Goal: Transaction & Acquisition: Purchase product/service

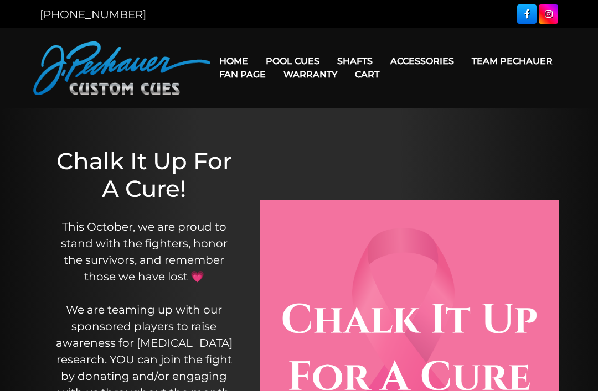
click at [463, 62] on link "Team Pechauer" at bounding box center [512, 61] width 99 height 28
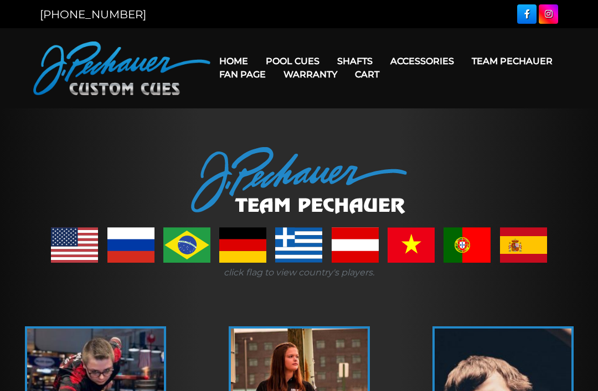
click at [71, 247] on link at bounding box center [74, 244] width 47 height 35
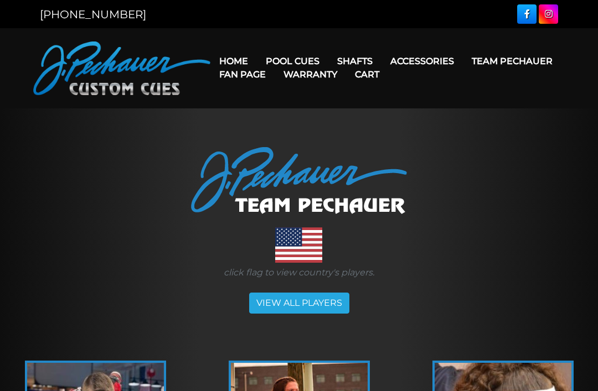
click at [463, 60] on link "Team Pechauer" at bounding box center [512, 61] width 99 height 28
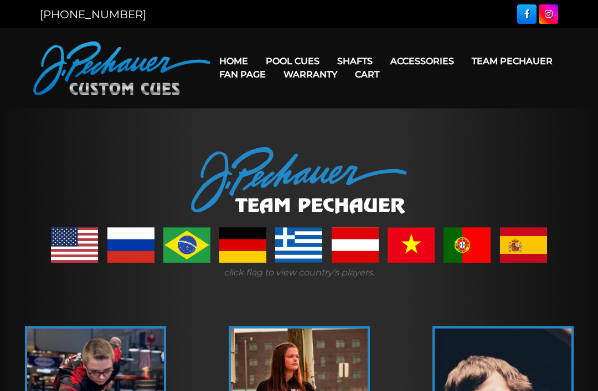
click at [63, 239] on link at bounding box center [74, 244] width 47 height 35
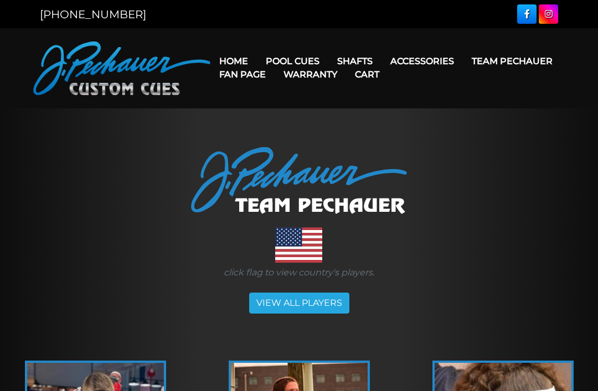
click at [463, 64] on link "Team Pechauer" at bounding box center [512, 61] width 99 height 28
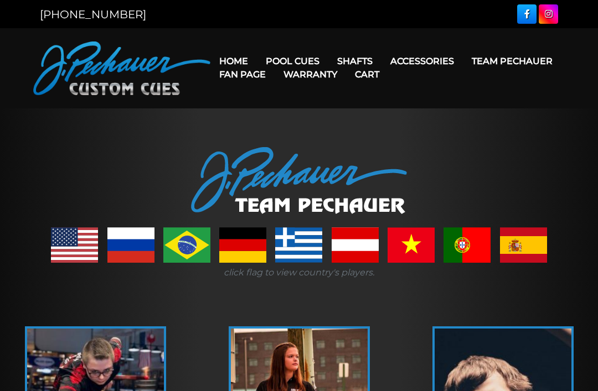
click at [463, 60] on link "Team Pechauer" at bounding box center [512, 61] width 99 height 28
click at [463, 65] on link "Team Pechauer" at bounding box center [512, 61] width 99 height 28
click at [463, 63] on link "Team Pechauer" at bounding box center [512, 61] width 99 height 28
click at [463, 60] on link "Team Pechauer" at bounding box center [512, 61] width 99 height 28
click at [337, 79] on link "Celebration Cue" at bounding box center [326, 76] width 136 height 15
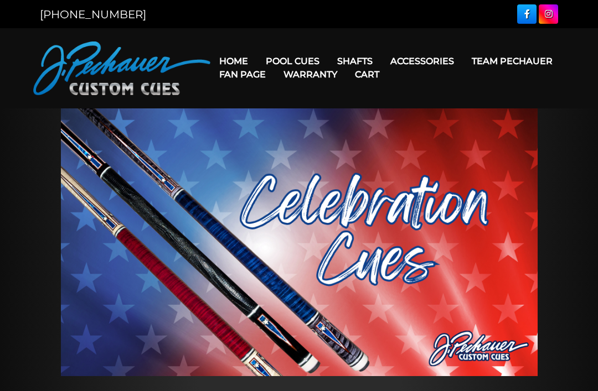
click at [274, 61] on link "Fan Page" at bounding box center [242, 74] width 64 height 28
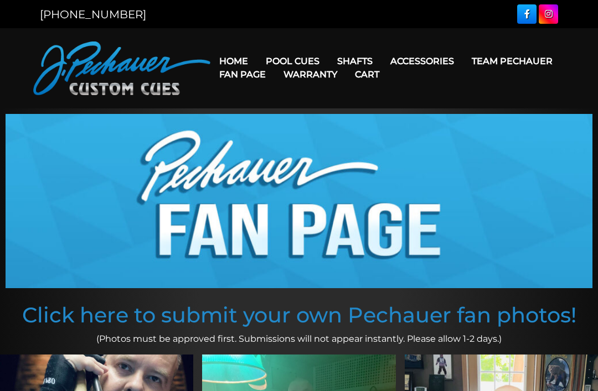
click at [333, 100] on link "JP Series (T) – NEW" at bounding box center [326, 92] width 136 height 15
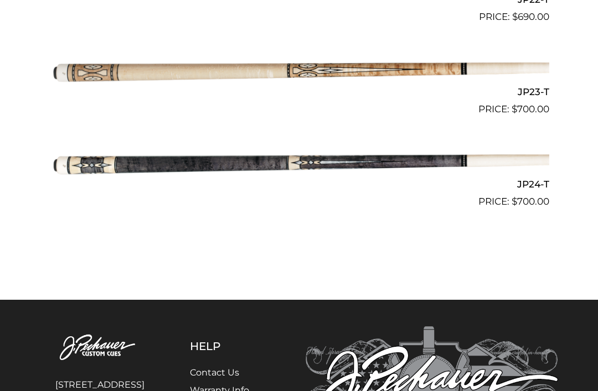
scroll to position [2362, 0]
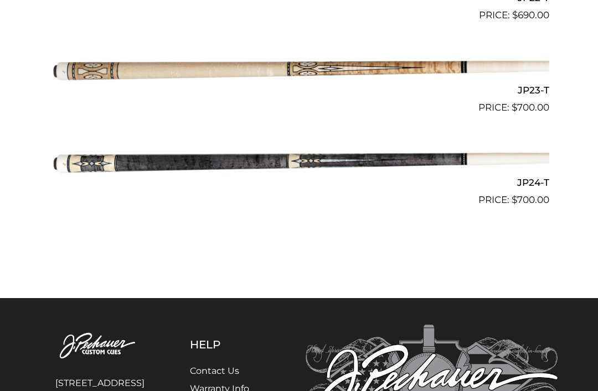
click at [259, 93] on img at bounding box center [299, 68] width 500 height 83
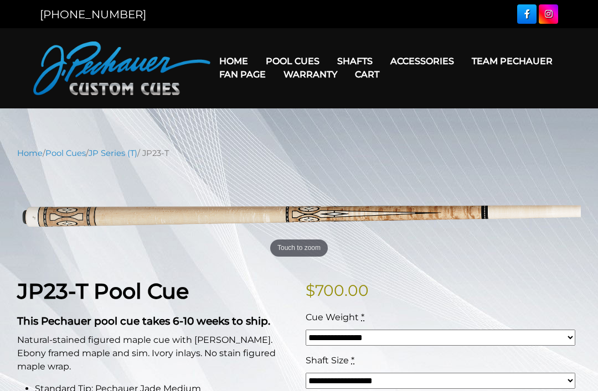
click at [274, 60] on link "Fan Page" at bounding box center [242, 74] width 64 height 28
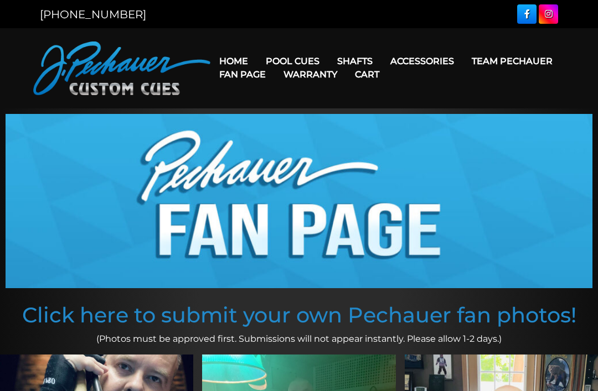
click at [463, 60] on link "Team Pechauer" at bounding box center [512, 61] width 99 height 28
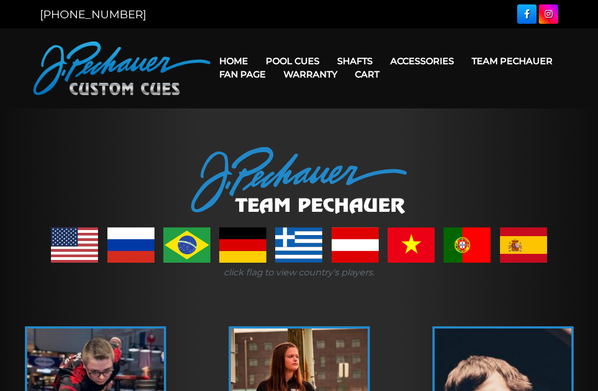
click at [314, 116] on link "Pro Series (R) – NEW" at bounding box center [326, 108] width 136 height 15
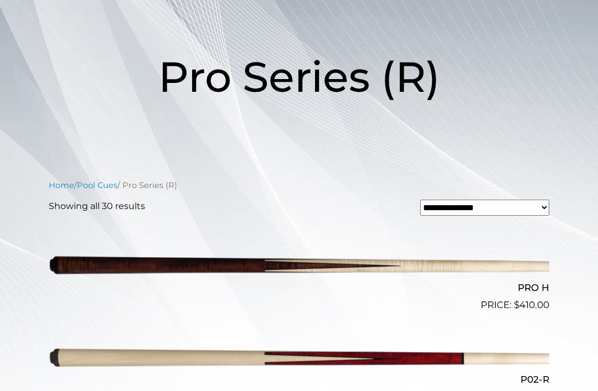
scroll to position [136, 0]
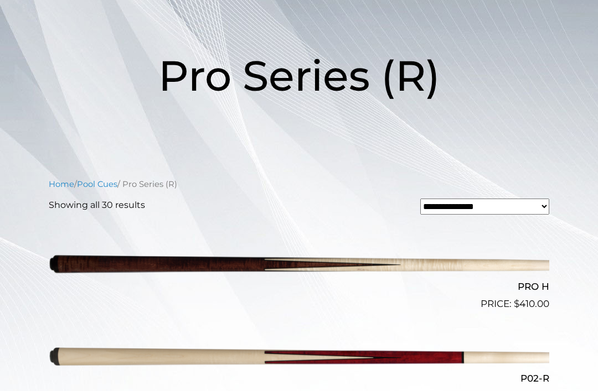
click at [537, 209] on select "**********" at bounding box center [484, 207] width 129 height 16
select select "**********"
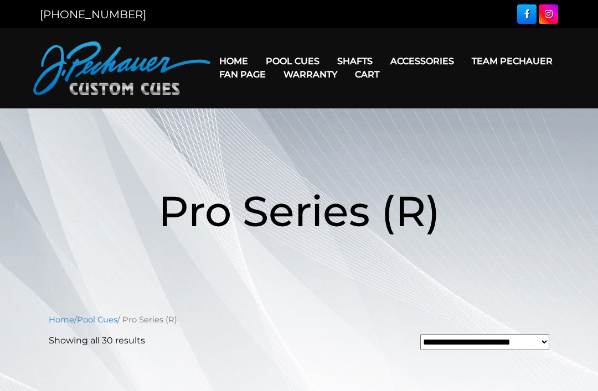
click at [274, 66] on link "Fan Page" at bounding box center [242, 74] width 64 height 28
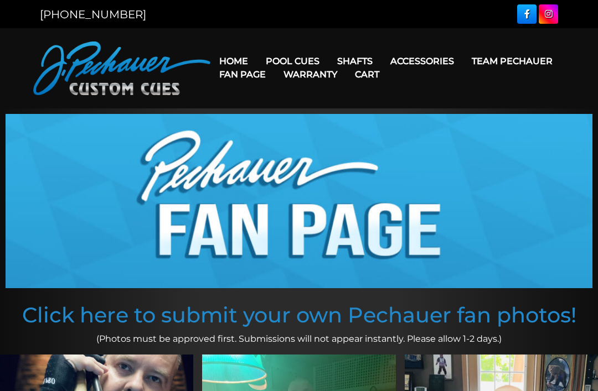
click at [463, 61] on link "Team Pechauer" at bounding box center [512, 61] width 99 height 28
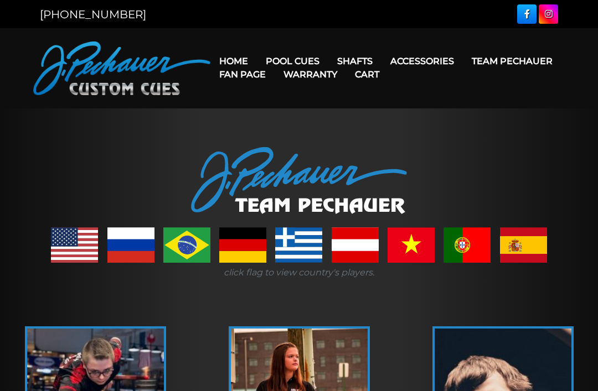
click at [463, 63] on link "Team Pechauer" at bounding box center [512, 61] width 99 height 28
click at [463, 65] on link "Team Pechauer" at bounding box center [512, 61] width 99 height 28
click at [347, 132] on link "Champion Collection" at bounding box center [326, 123] width 136 height 15
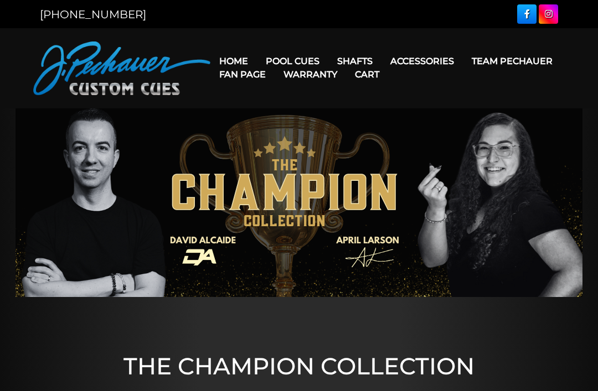
click at [274, 64] on link "Fan Page" at bounding box center [242, 74] width 64 height 28
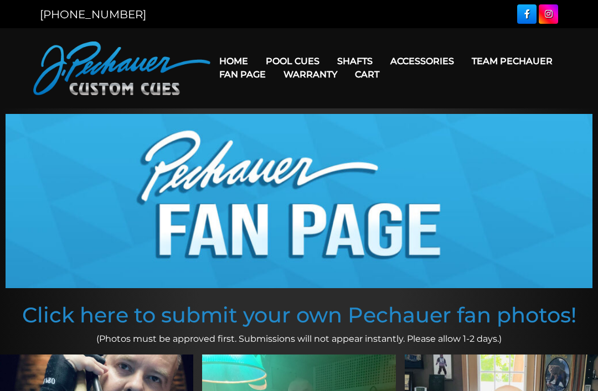
click at [353, 163] on link "People’s Choice Cues" at bounding box center [326, 155] width 136 height 15
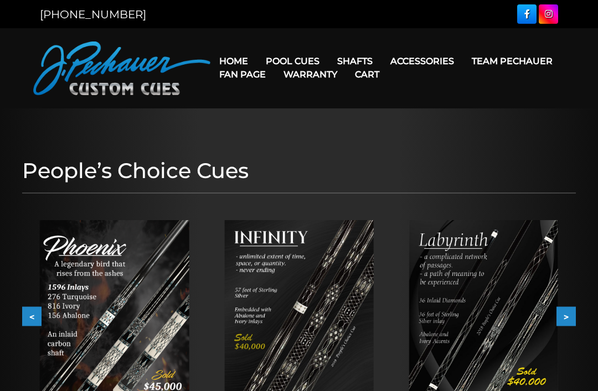
click at [274, 63] on link "Fan Page" at bounding box center [242, 74] width 64 height 28
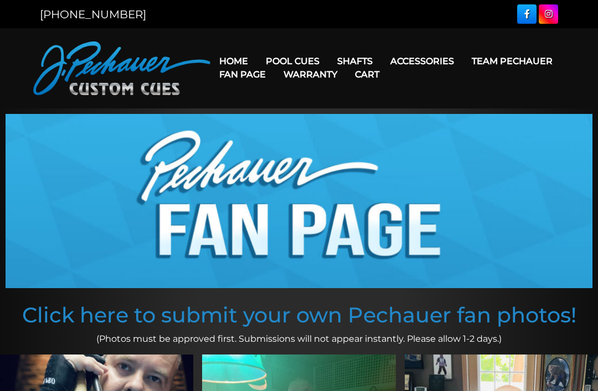
click at [274, 61] on link "Fan Page" at bounding box center [242, 74] width 64 height 28
click at [463, 62] on link "Team Pechauer" at bounding box center [512, 61] width 99 height 28
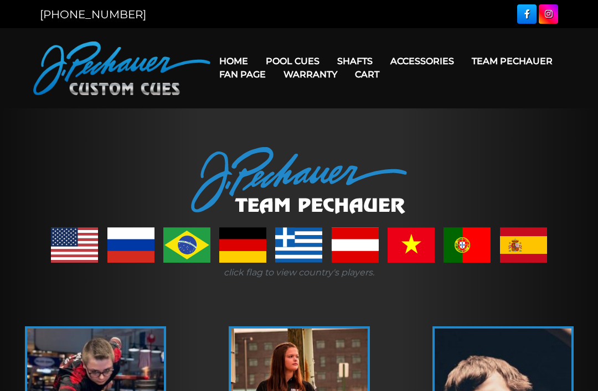
click at [463, 65] on link "Team Pechauer" at bounding box center [512, 61] width 99 height 28
click at [463, 60] on link "Team Pechauer" at bounding box center [512, 61] width 99 height 28
click at [322, 226] on link "Limited Edition" at bounding box center [326, 217] width 136 height 15
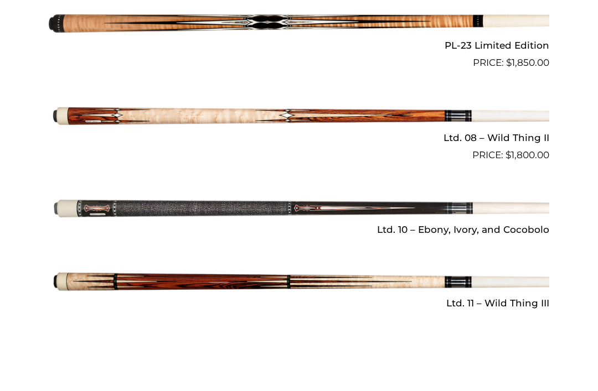
scroll to position [1427, 0]
click at [312, 113] on img at bounding box center [299, 116] width 500 height 83
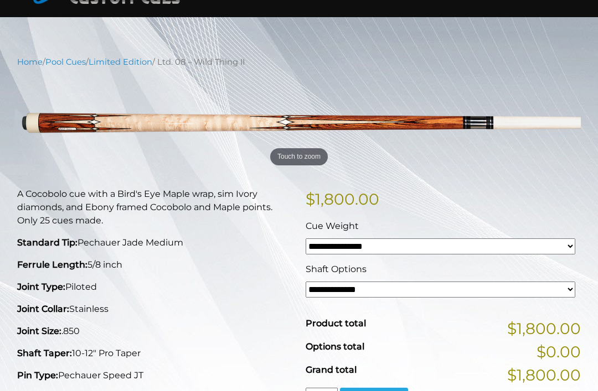
scroll to position [92, 0]
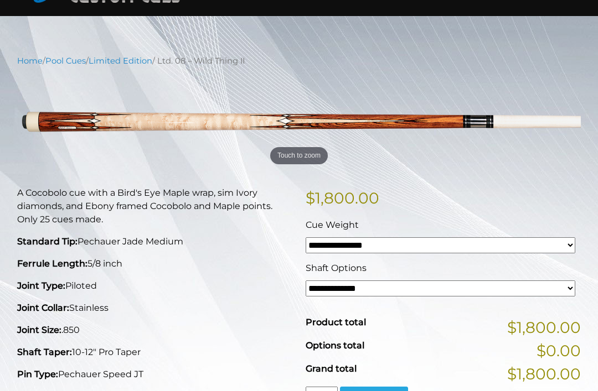
click at [557, 244] on select "**********" at bounding box center [440, 245] width 270 height 16
click at [541, 290] on select "**********" at bounding box center [440, 289] width 270 height 16
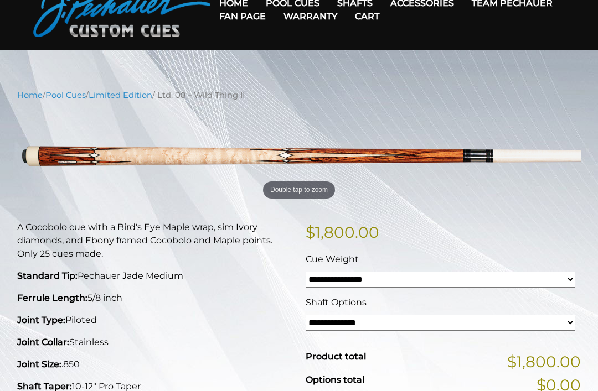
scroll to position [58, 0]
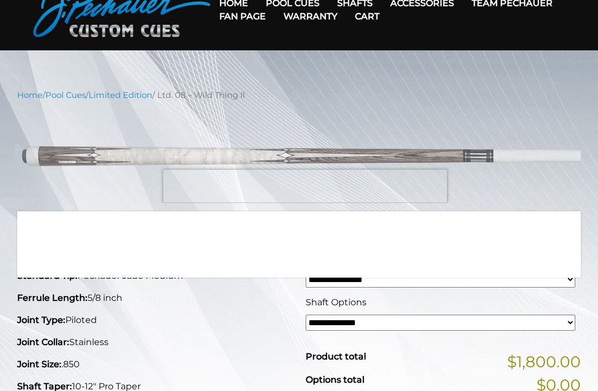
click at [43, 241] on p "A Cocobolo cue with a Bird's Eye Maple wrap, sim Ivory diamonds, and Ebony fram…" at bounding box center [154, 241] width 275 height 40
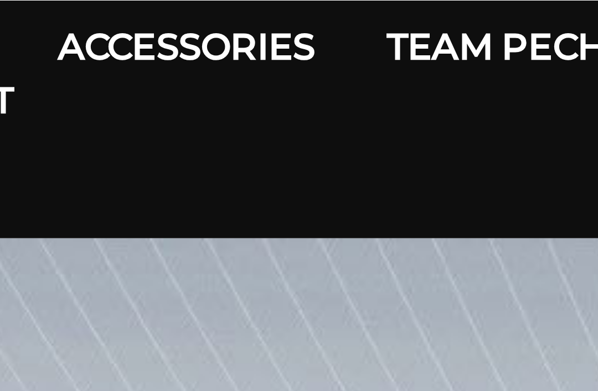
scroll to position [44, 0]
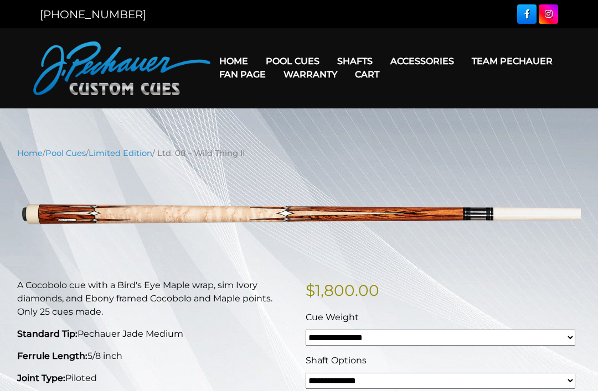
scroll to position [210, 376]
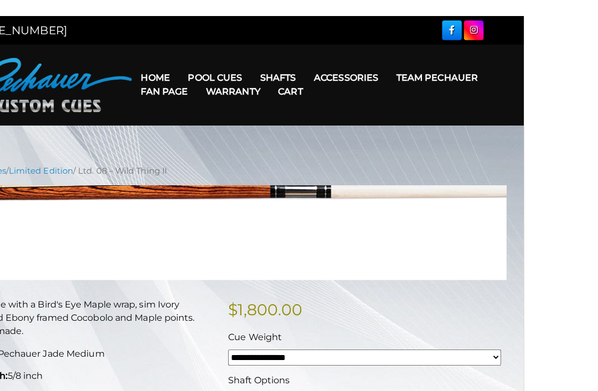
scroll to position [2, 0]
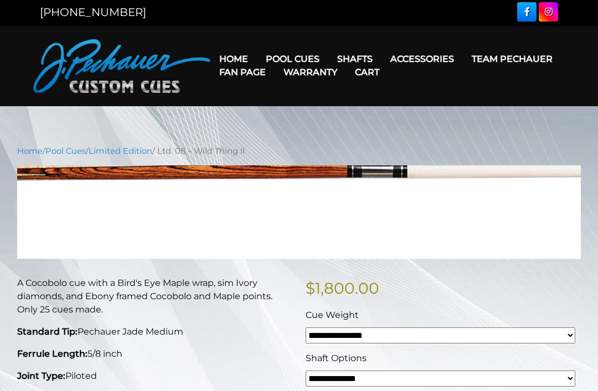
click at [497, 284] on p "$ 1,800.00" at bounding box center [442, 288] width 275 height 23
click at [53, 294] on p "A Cocobolo cue with a Bird's Eye Maple wrap, sim Ivory diamonds, and Ebony fram…" at bounding box center [154, 297] width 275 height 40
